Goal: Task Accomplishment & Management: Manage account settings

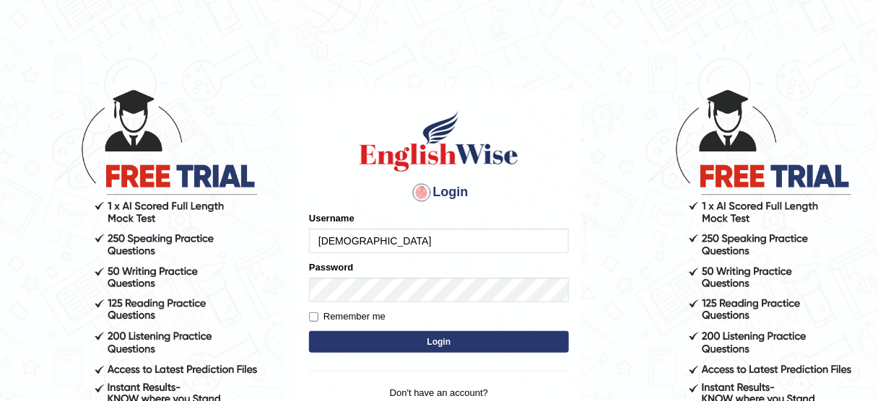
click at [499, 245] on input "[DEMOGRAPHIC_DATA]" at bounding box center [439, 241] width 260 height 25
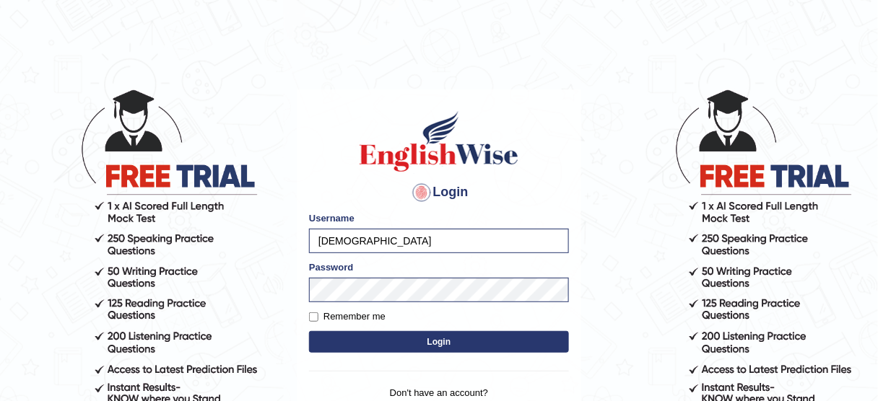
type input "bhagwantbrar"
click at [512, 338] on button "Login" at bounding box center [439, 342] width 260 height 22
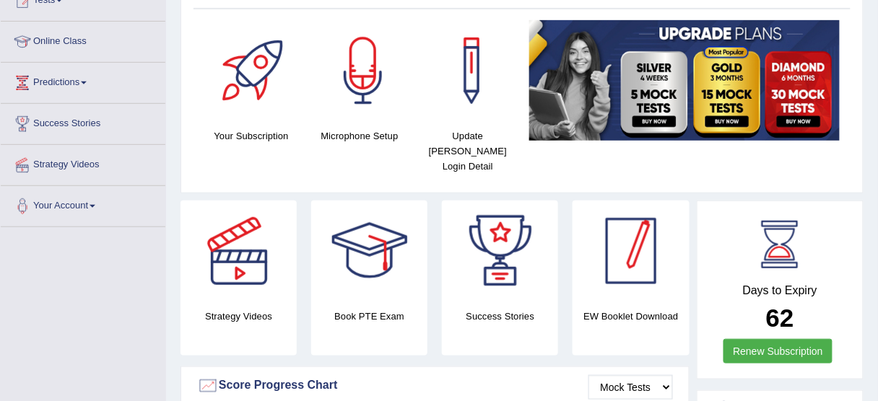
click at [634, 249] on div at bounding box center [630, 251] width 101 height 101
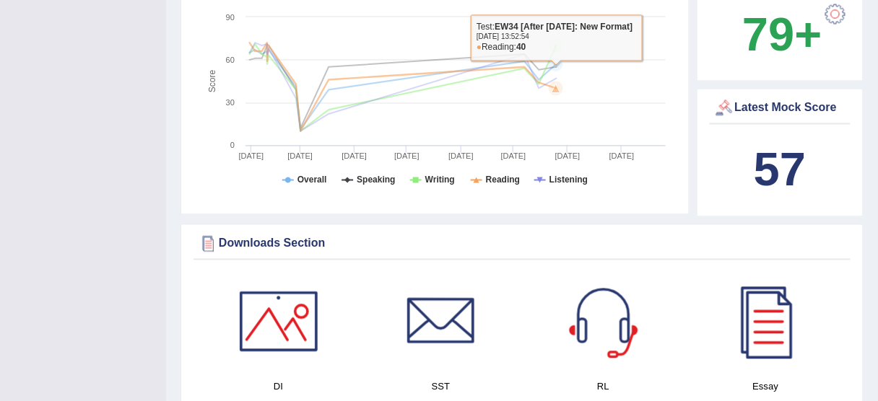
scroll to position [751, 0]
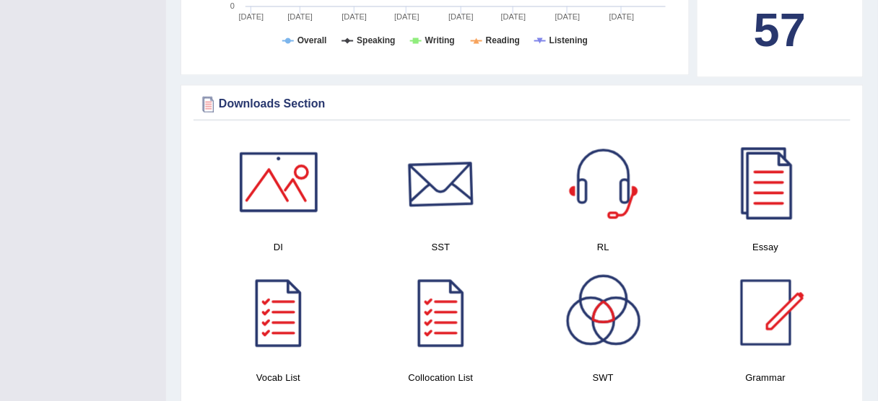
click at [416, 184] on div at bounding box center [440, 181] width 101 height 101
click at [288, 180] on div at bounding box center [278, 181] width 101 height 101
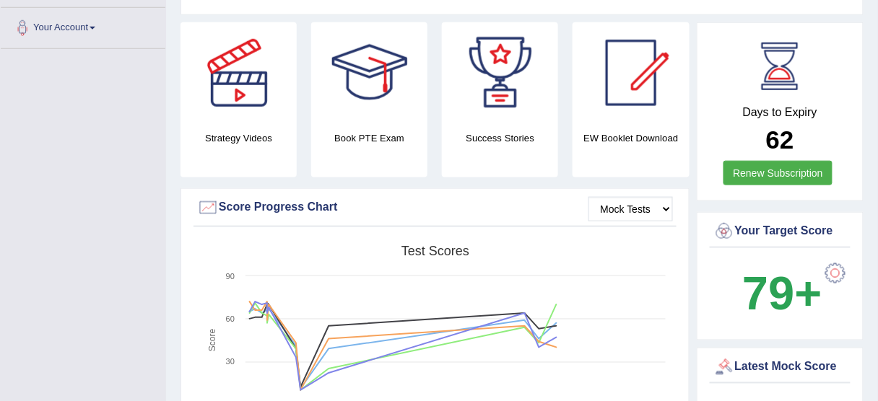
scroll to position [289, 0]
